Goal: Find specific page/section: Find specific page/section

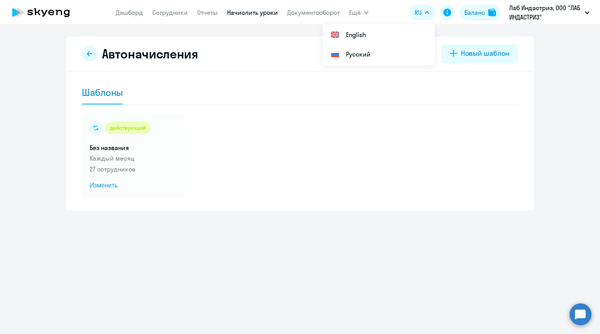
click at [165, 14] on link "Сотрудники" at bounding box center [169, 13] width 35 height 8
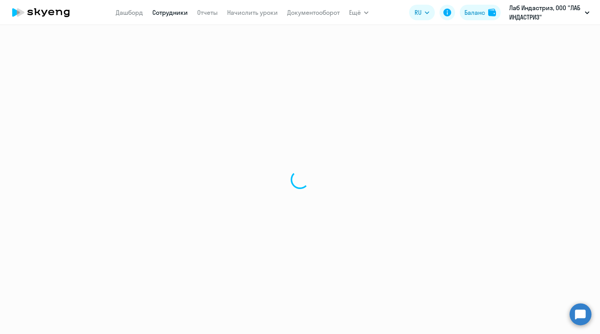
select select "30"
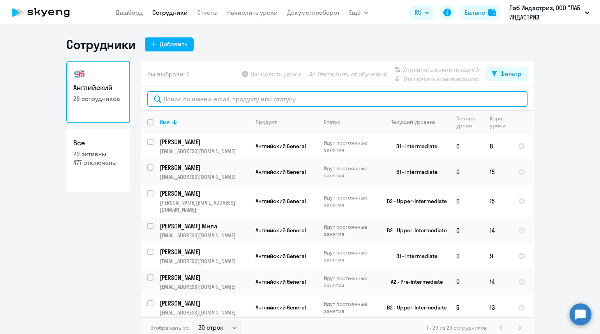
click at [173, 97] on input "text" at bounding box center [337, 99] width 380 height 16
paste input "[PERSON_NAME][EMAIL_ADDRESS][DOMAIN_NAME]"
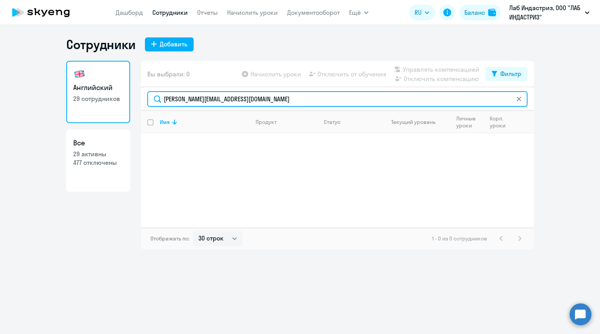
drag, startPoint x: 272, startPoint y: 97, endPoint x: 133, endPoint y: 102, distance: 138.4
click at [133, 102] on div "Английский 29 сотрудников Все 29 активны 477 отключены Вы выбрали: 0 Начислить …" at bounding box center [300, 155] width 468 height 189
paste input "evgeniya.shakun"
type input "[EMAIL_ADDRESS][DOMAIN_NAME]"
